Goal: Obtain resource: Download file/media

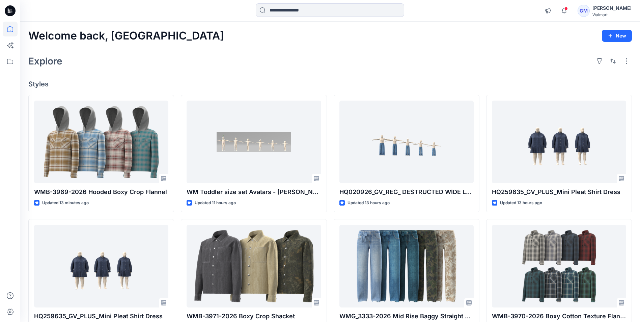
click at [298, 53] on div "Explore" at bounding box center [329, 61] width 603 height 16
click at [305, 11] on input at bounding box center [330, 9] width 148 height 13
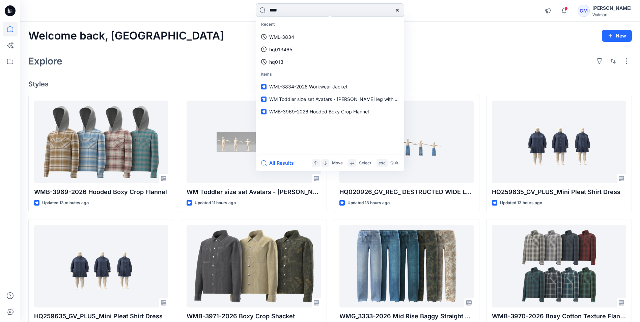
type input "****"
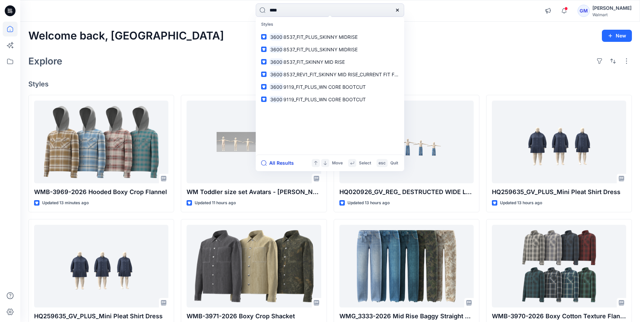
click at [281, 165] on button "All Results" at bounding box center [279, 163] width 37 height 8
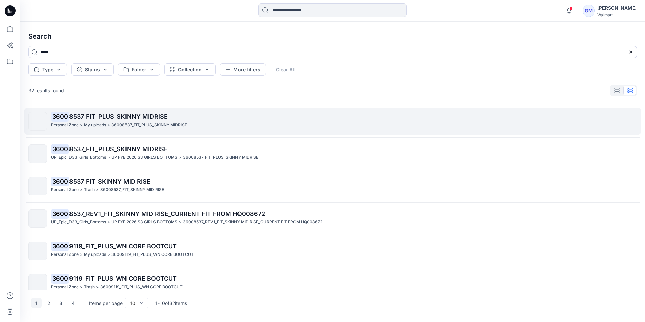
click at [107, 119] on span "8537_FIT_PLUS_SKINNY MIDRISE" at bounding box center [118, 116] width 98 height 7
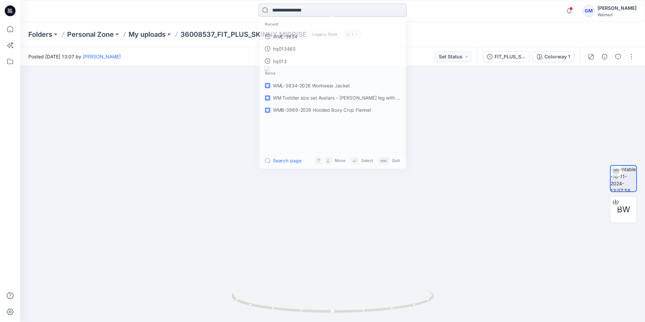
click at [292, 15] on input at bounding box center [332, 9] width 148 height 13
click at [292, 37] on link "3600" at bounding box center [333, 37] width 146 height 12
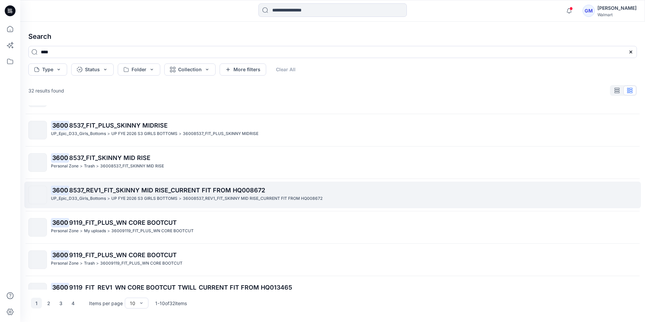
scroll to position [67, 0]
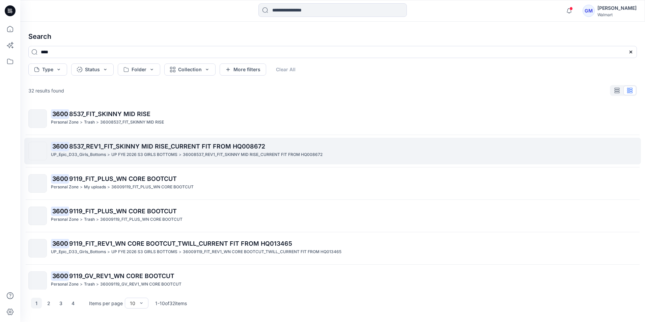
click at [204, 143] on span "8537_REV1_FIT_SKINNY MID RISE_CURRENT FIT FROM HQ008672" at bounding box center [167, 146] width 196 height 7
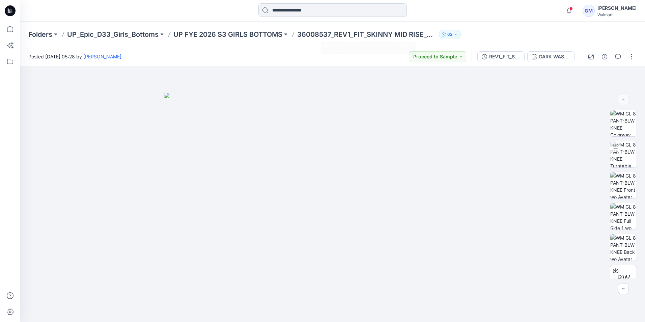
click at [308, 8] on input at bounding box center [332, 9] width 148 height 13
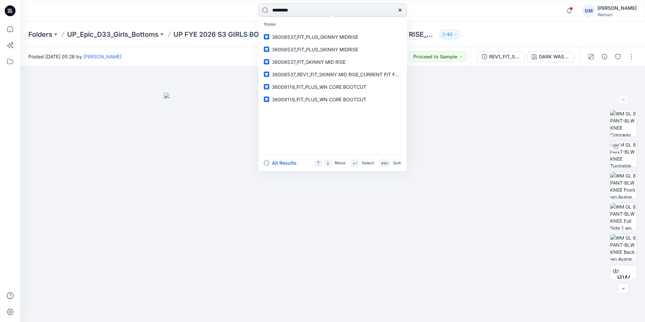
type input "*********"
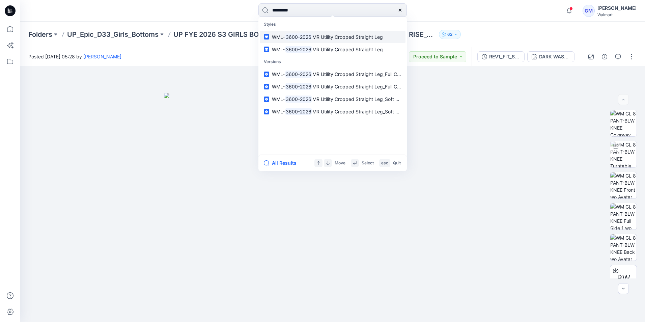
click at [320, 37] on span "MR Utility Cropped Straight Leg" at bounding box center [347, 37] width 70 height 6
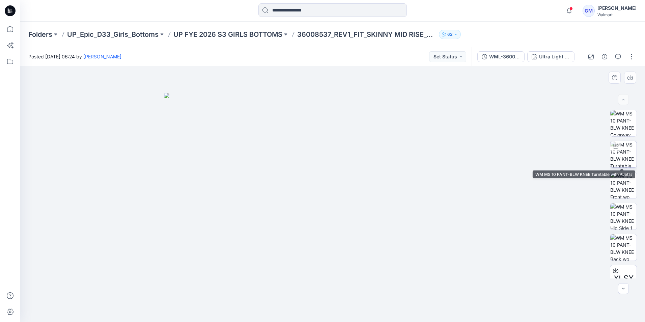
click at [616, 153] on img at bounding box center [623, 154] width 26 height 26
drag, startPoint x: 333, startPoint y: 309, endPoint x: 473, endPoint y: 291, distance: 141.7
click at [473, 291] on div at bounding box center [332, 194] width 624 height 256
drag, startPoint x: 274, startPoint y: 310, endPoint x: 360, endPoint y: 315, distance: 86.2
click at [360, 315] on div at bounding box center [332, 305] width 202 height 34
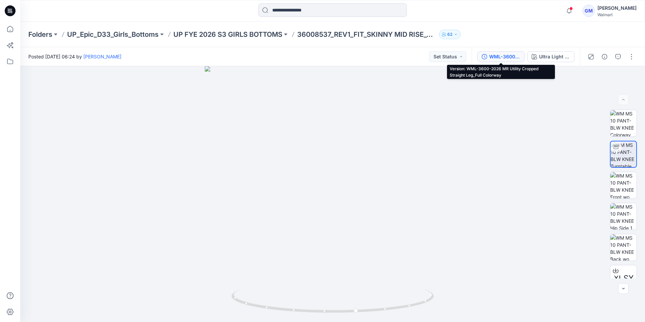
click at [502, 57] on div "WML-3600-2026 MR Utility Cropped Straight Leg_Full Colorway" at bounding box center [504, 56] width 31 height 7
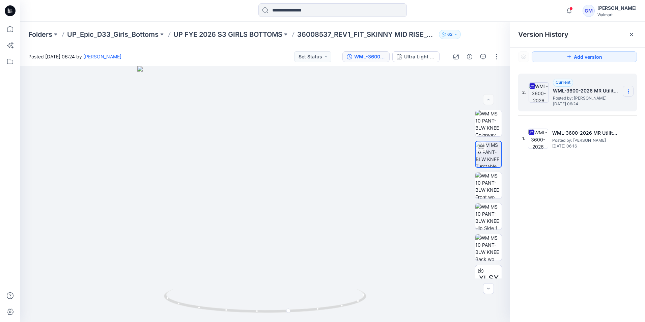
click at [628, 89] on icon at bounding box center [628, 91] width 5 height 5
click at [610, 103] on span "Download Source BW File" at bounding box center [594, 104] width 56 height 8
drag, startPoint x: 288, startPoint y: 314, endPoint x: 228, endPoint y: 314, distance: 60.4
click at [228, 314] on icon at bounding box center [266, 301] width 204 height 25
drag, startPoint x: 229, startPoint y: 311, endPoint x: 273, endPoint y: 315, distance: 43.7
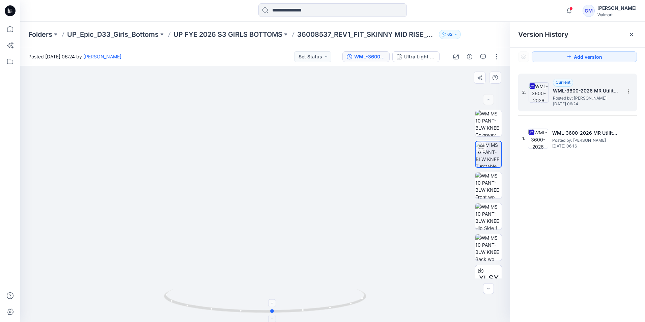
click at [273, 314] on icon at bounding box center [266, 301] width 204 height 25
click at [523, 199] on div "2. Current WML-3600-2026 MR Utility Cropped Straight Leg_Full Colorway Posted b…" at bounding box center [577, 198] width 135 height 265
drag, startPoint x: 274, startPoint y: 311, endPoint x: 225, endPoint y: 309, distance: 49.3
click at [225, 309] on circle at bounding box center [225, 310] width 4 height 4
